Goal: Task Accomplishment & Management: Manage account settings

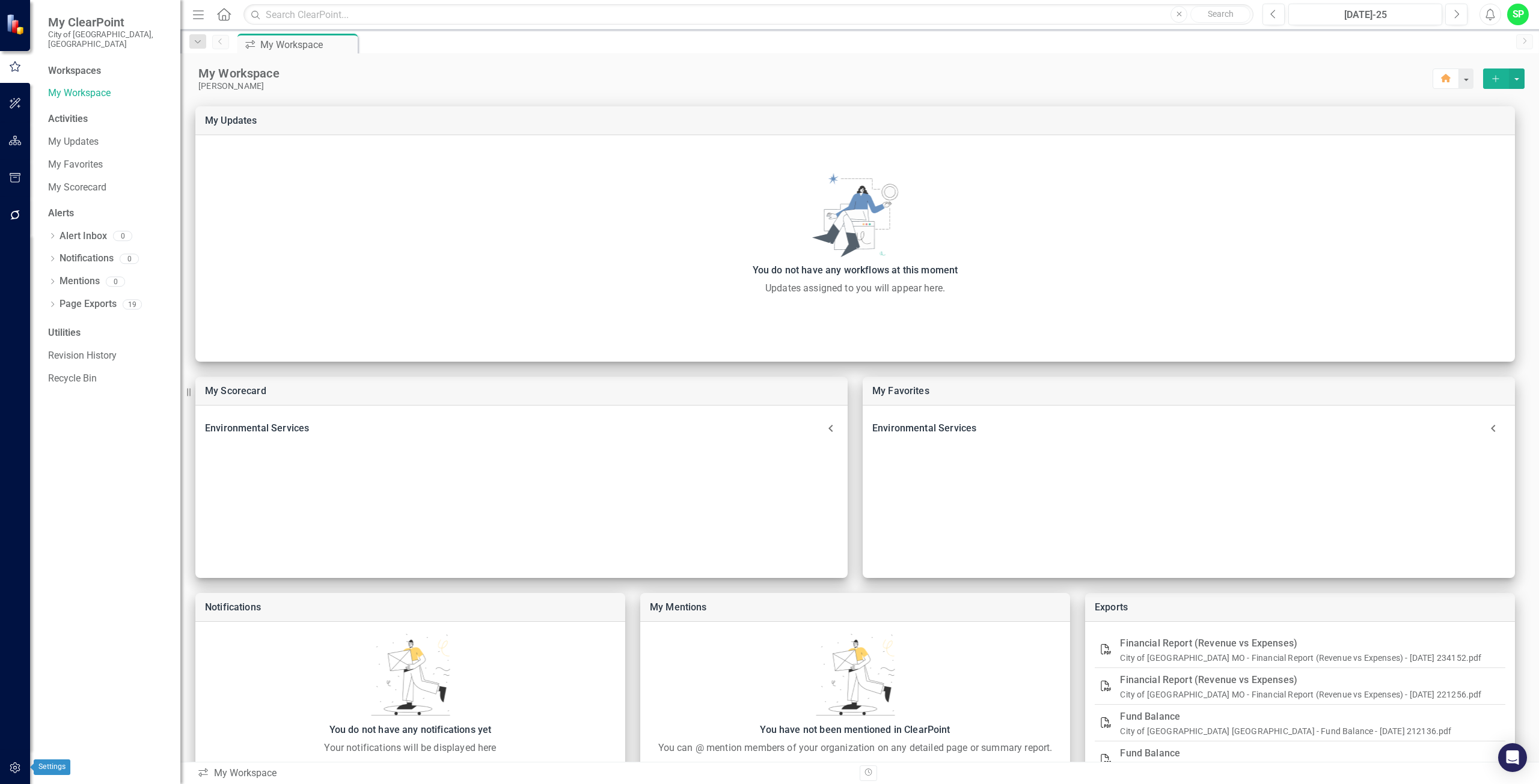
click at [13, 767] on icon "button" at bounding box center [16, 768] width 13 height 10
click at [74, 109] on link "Manage Groups" at bounding box center [108, 116] width 120 height 14
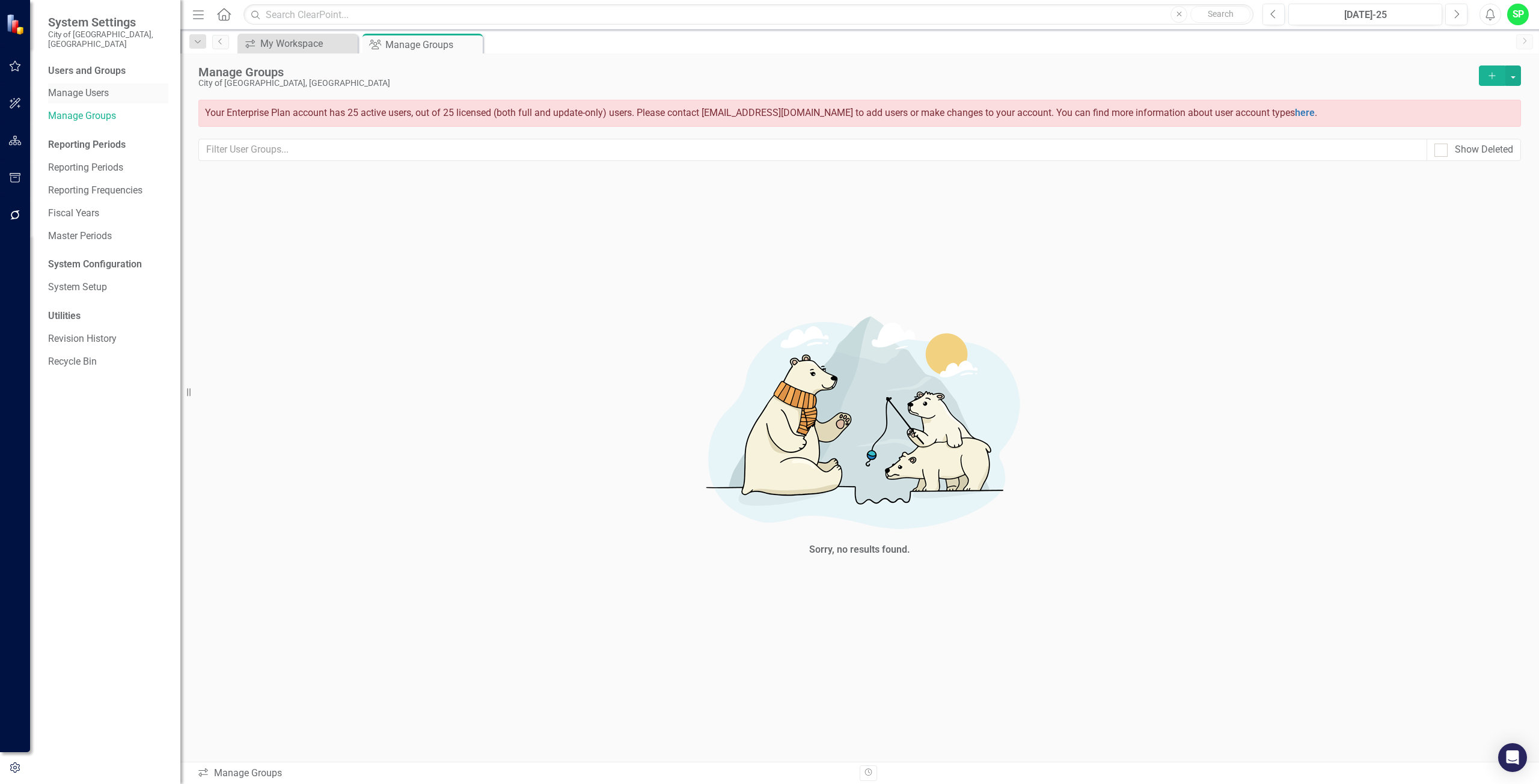
click at [78, 87] on link "Manage Users" at bounding box center [108, 93] width 120 height 14
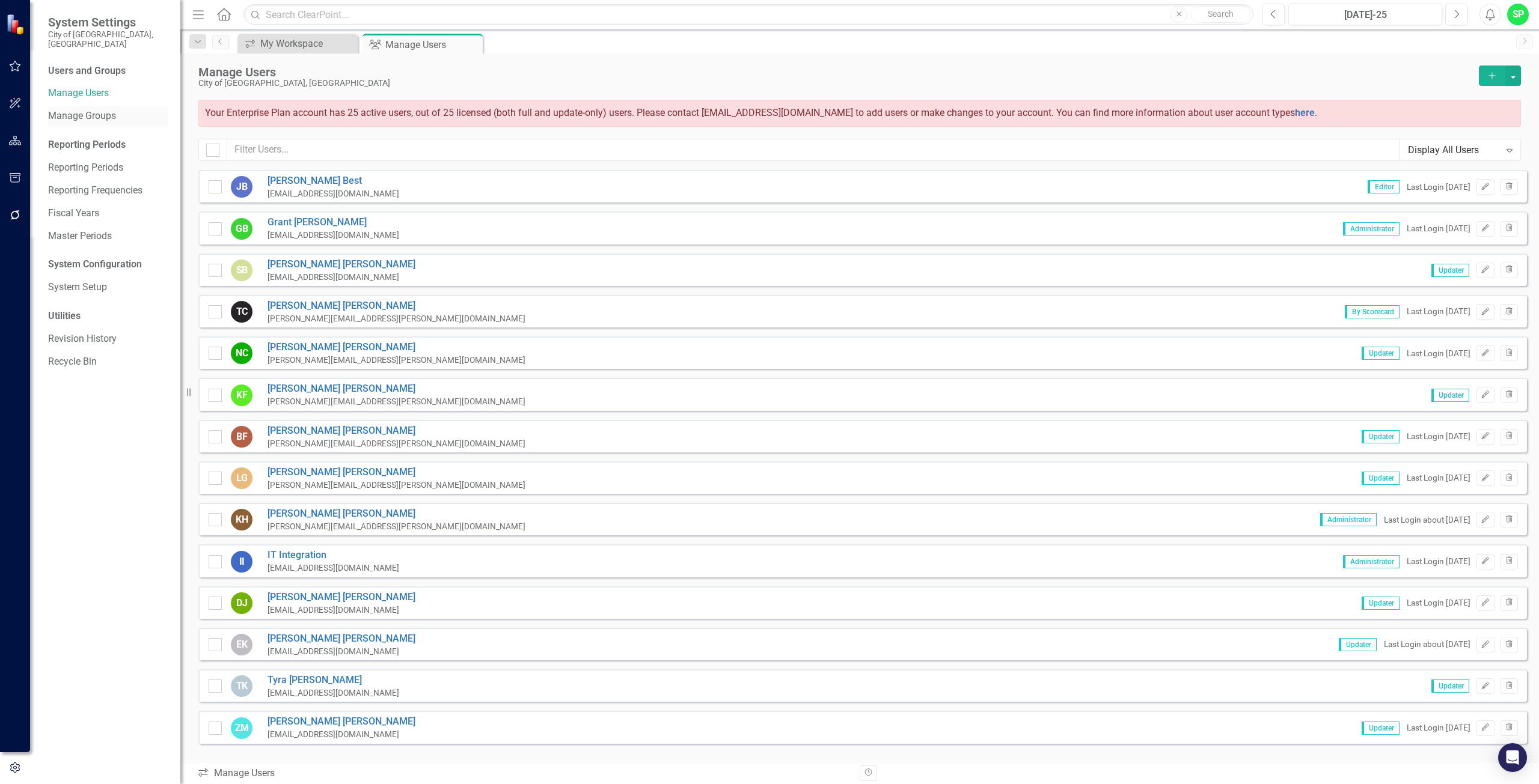
click at [82, 109] on link "Manage Groups" at bounding box center [108, 116] width 120 height 14
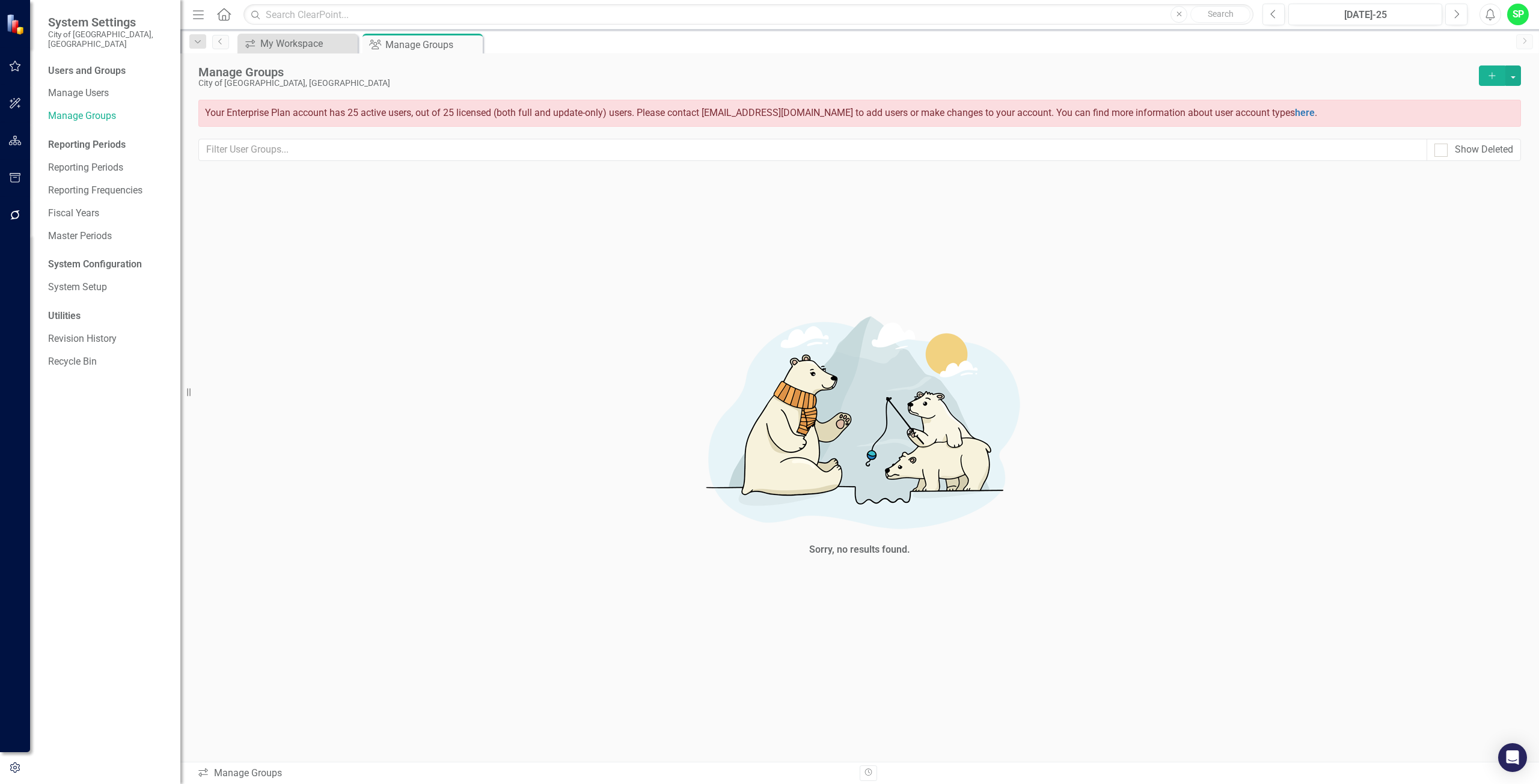
click at [68, 64] on div "Users and Groups" at bounding box center [108, 70] width 120 height 14
click at [74, 87] on link "Manage Users" at bounding box center [108, 93] width 120 height 14
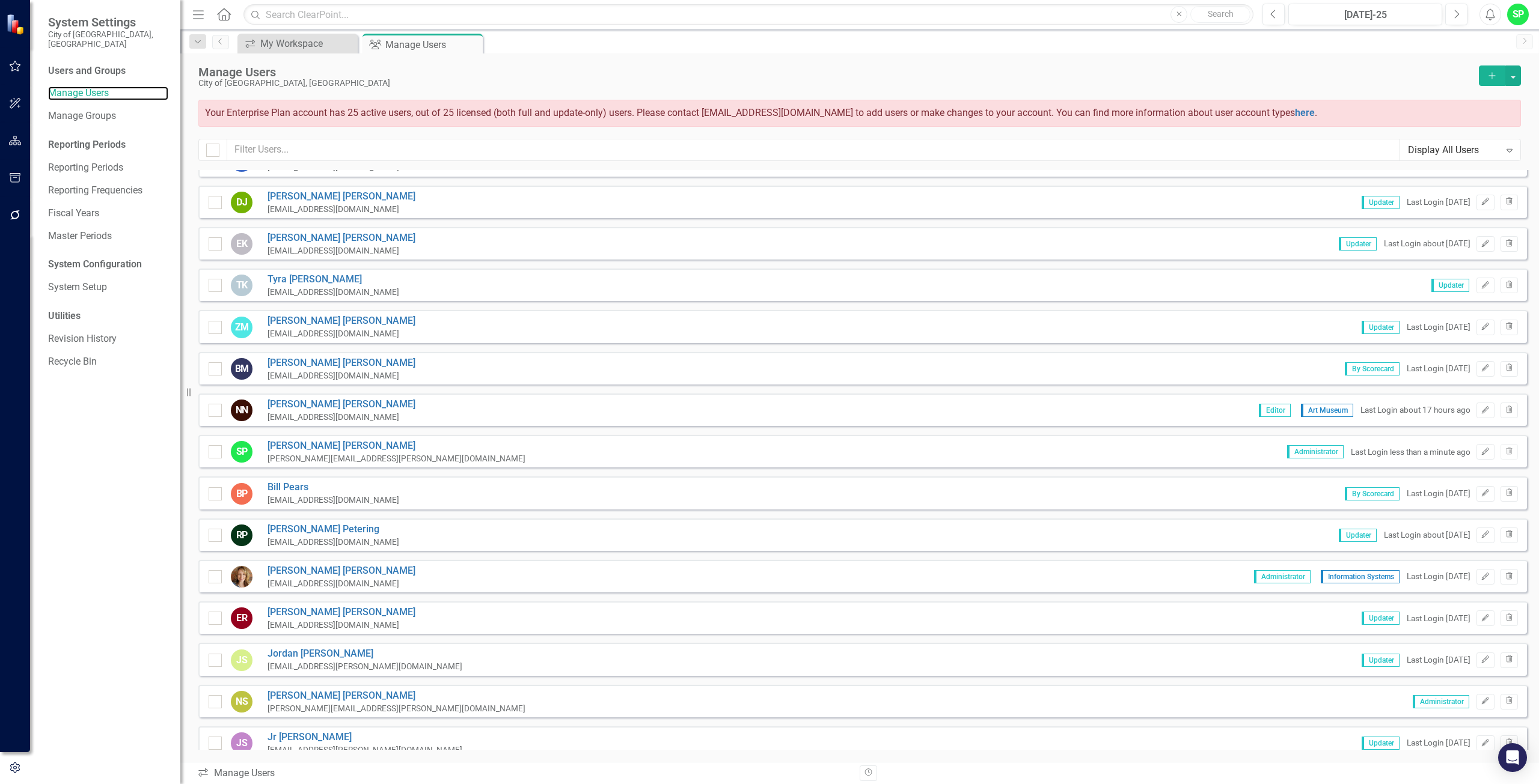
scroll to position [517, 0]
